Goal: Information Seeking & Learning: Compare options

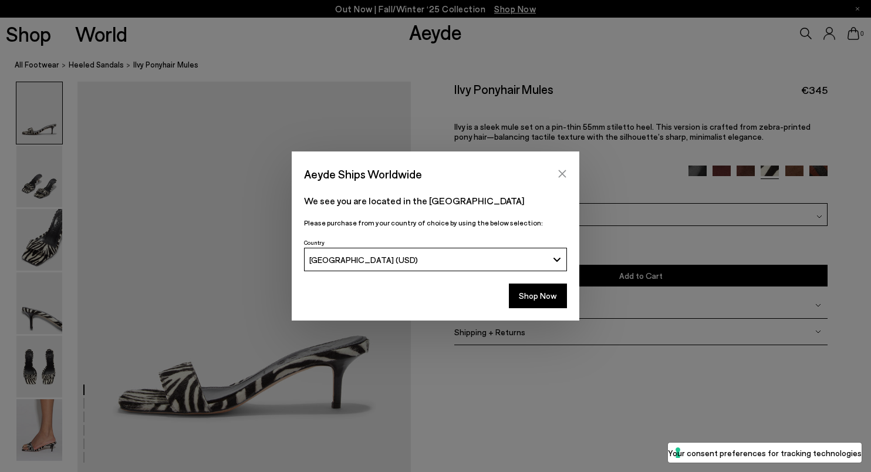
click at [562, 172] on icon "Close" at bounding box center [562, 173] width 9 height 9
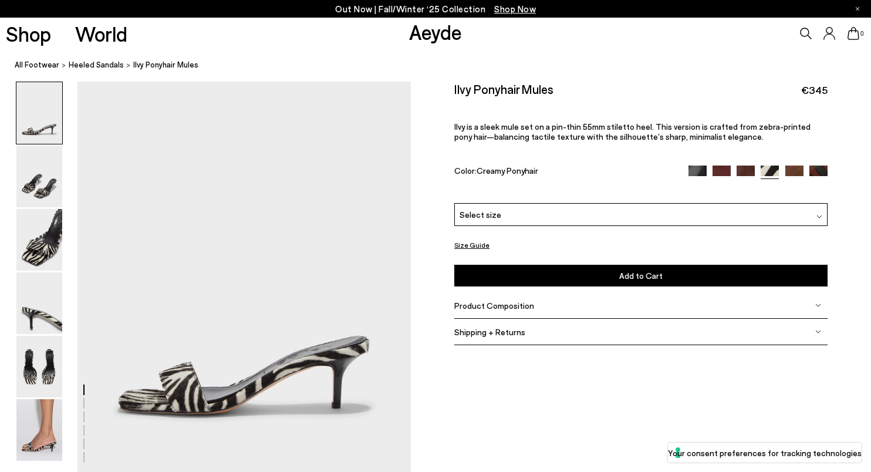
click at [745, 166] on img at bounding box center [746, 175] width 18 height 18
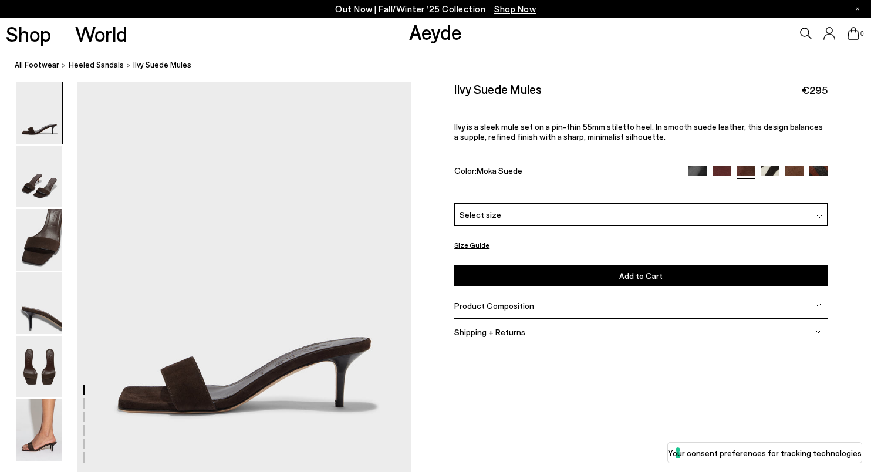
click at [719, 166] on img at bounding box center [722, 175] width 18 height 18
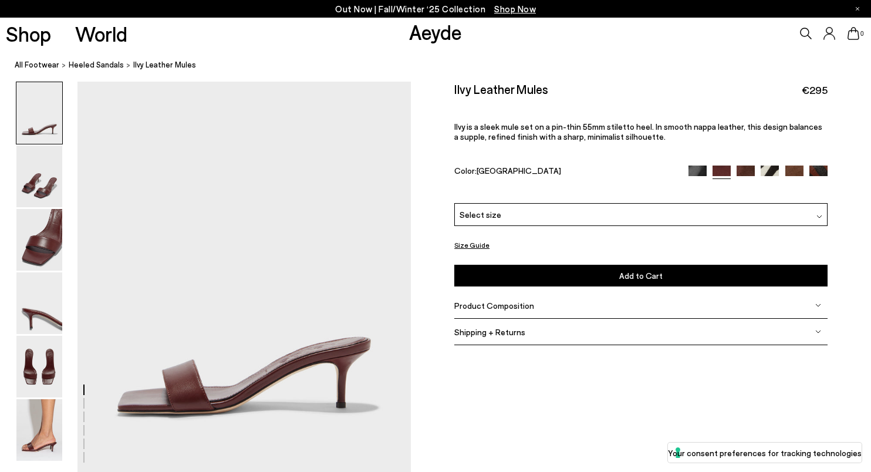
click at [812, 167] on img at bounding box center [819, 175] width 18 height 18
